Goal: Navigation & Orientation: Find specific page/section

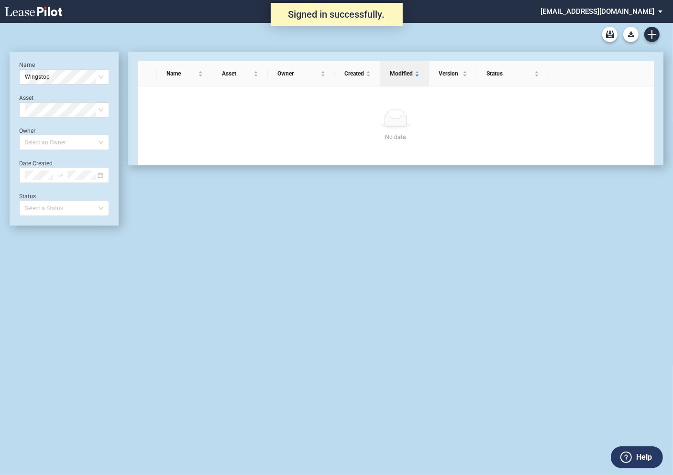
click at [596, 14] on md-select "admin@leasepilot.co Change Password 2-Factor Authentication Admin Area Form Man…" at bounding box center [605, 11] width 131 height 22
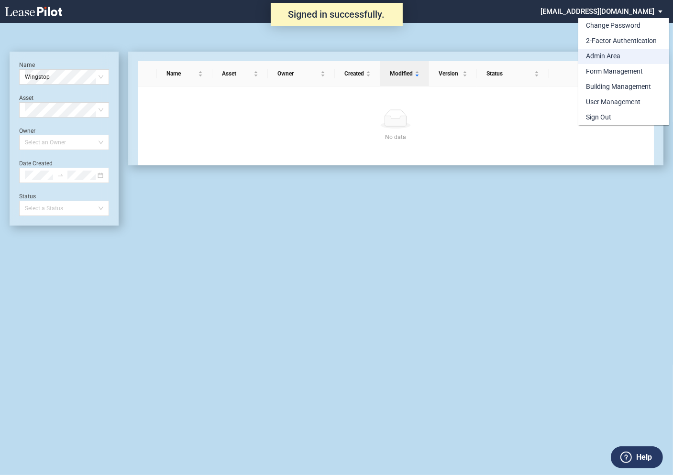
click at [594, 56] on div "Admin Area" at bounding box center [603, 57] width 34 height 10
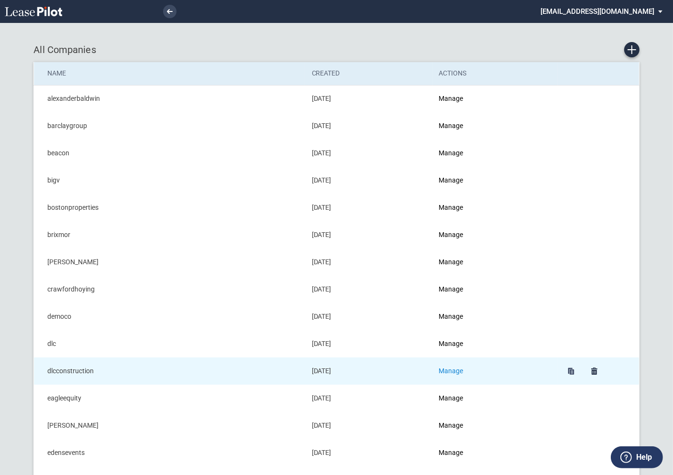
click at [459, 369] on link "Manage" at bounding box center [451, 371] width 24 height 8
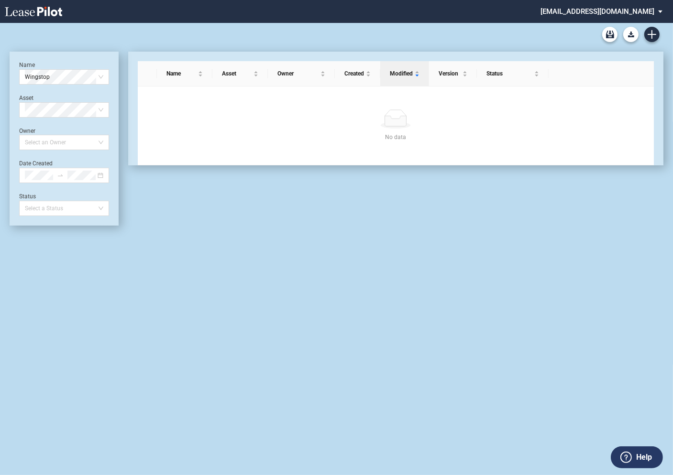
click at [600, 12] on md-select "[EMAIL_ADDRESS][DOMAIN_NAME] Change Password 2-Factor Authentication Admin Area…" at bounding box center [605, 11] width 131 height 22
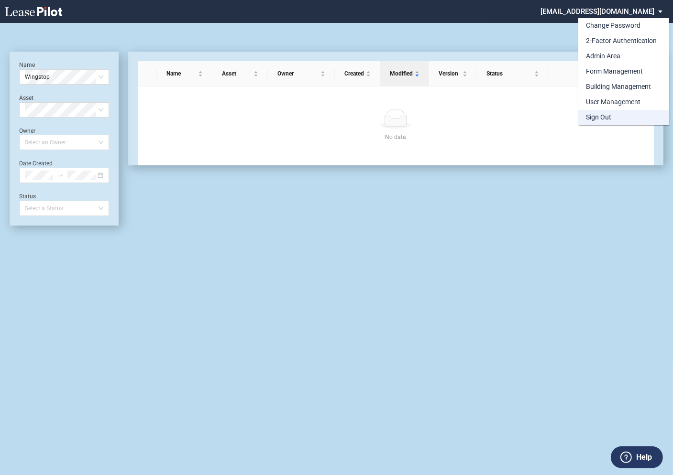
click at [596, 119] on div "Sign Out" at bounding box center [598, 118] width 25 height 10
